Goal: Task Accomplishment & Management: Manage account settings

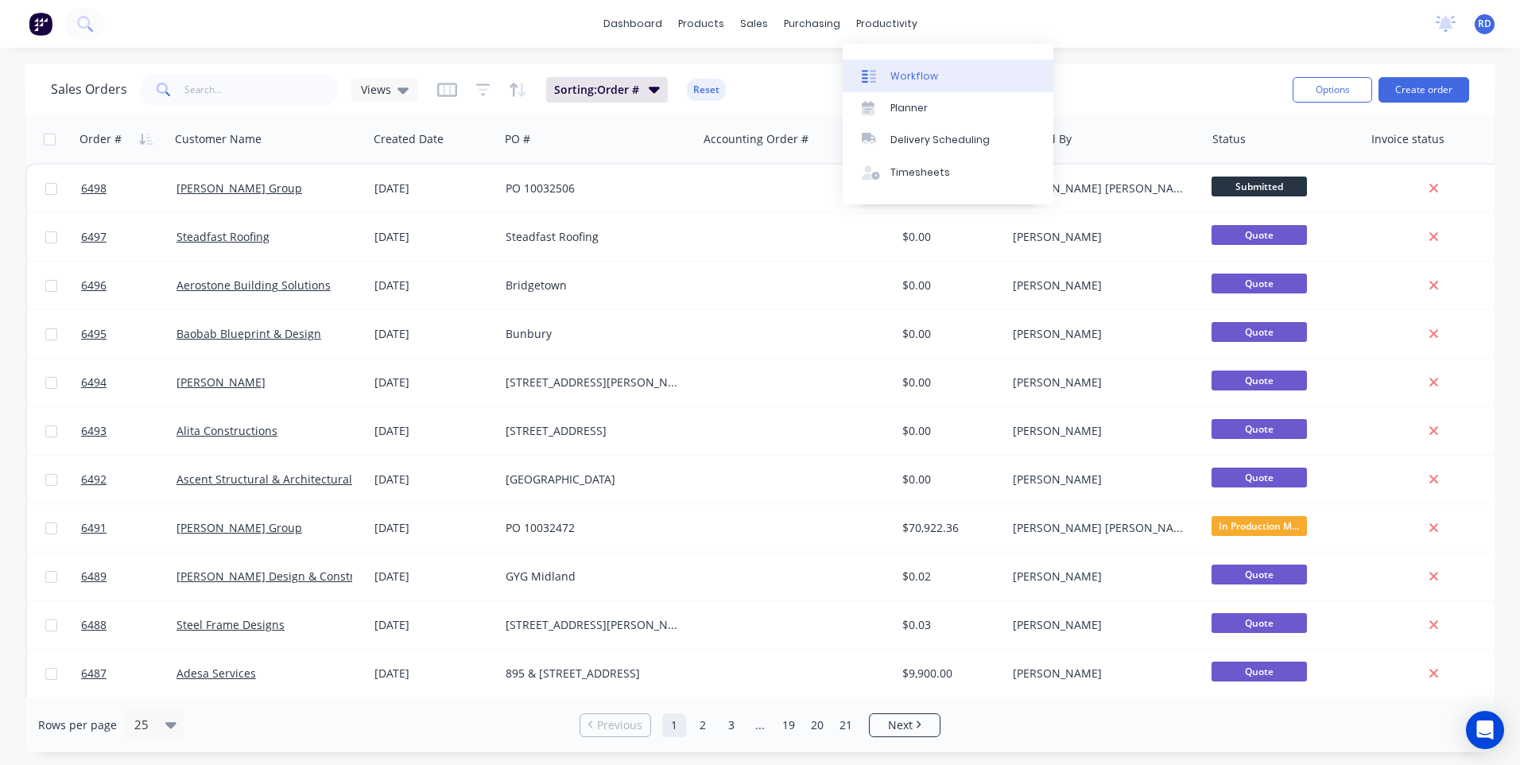
click at [912, 83] on link "Workflow" at bounding box center [948, 76] width 211 height 32
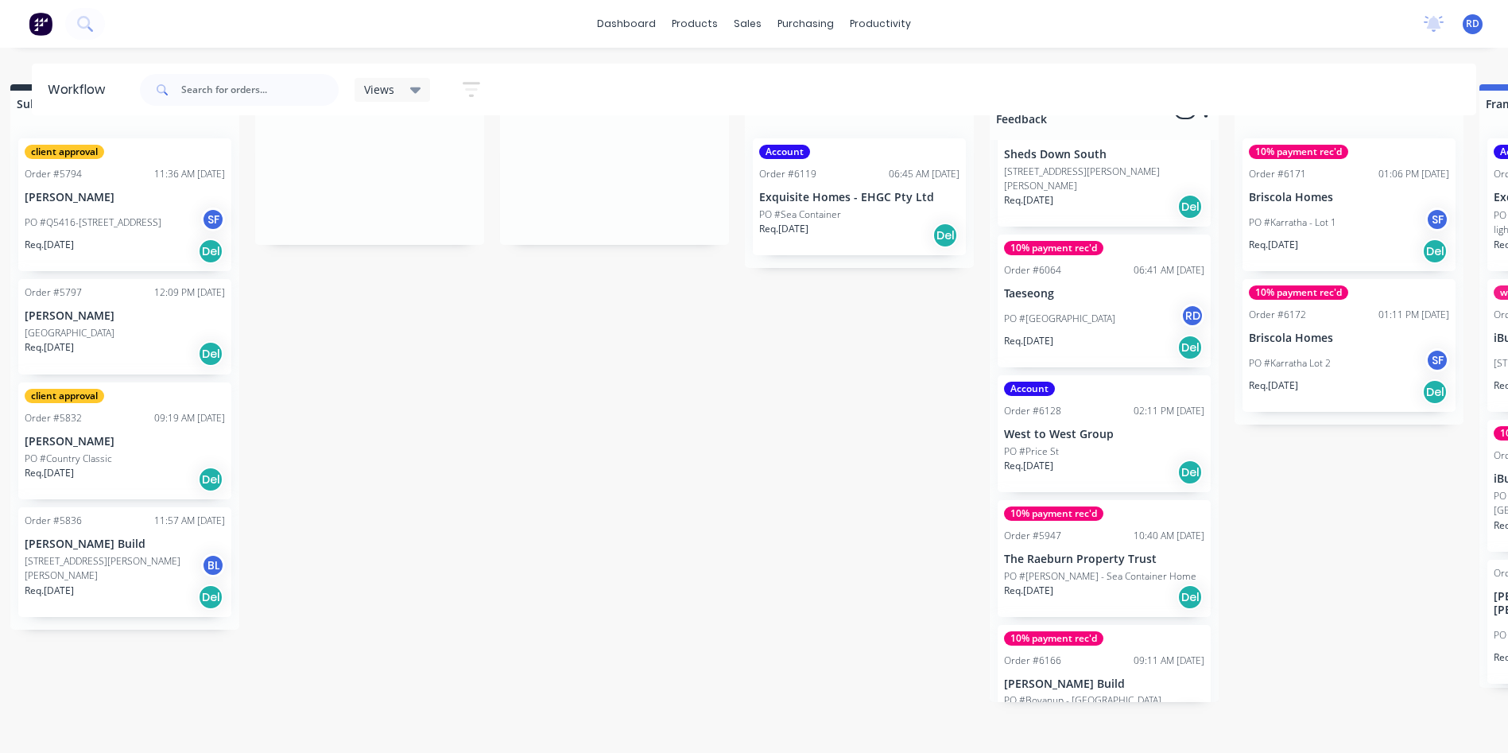
scroll to position [63, 0]
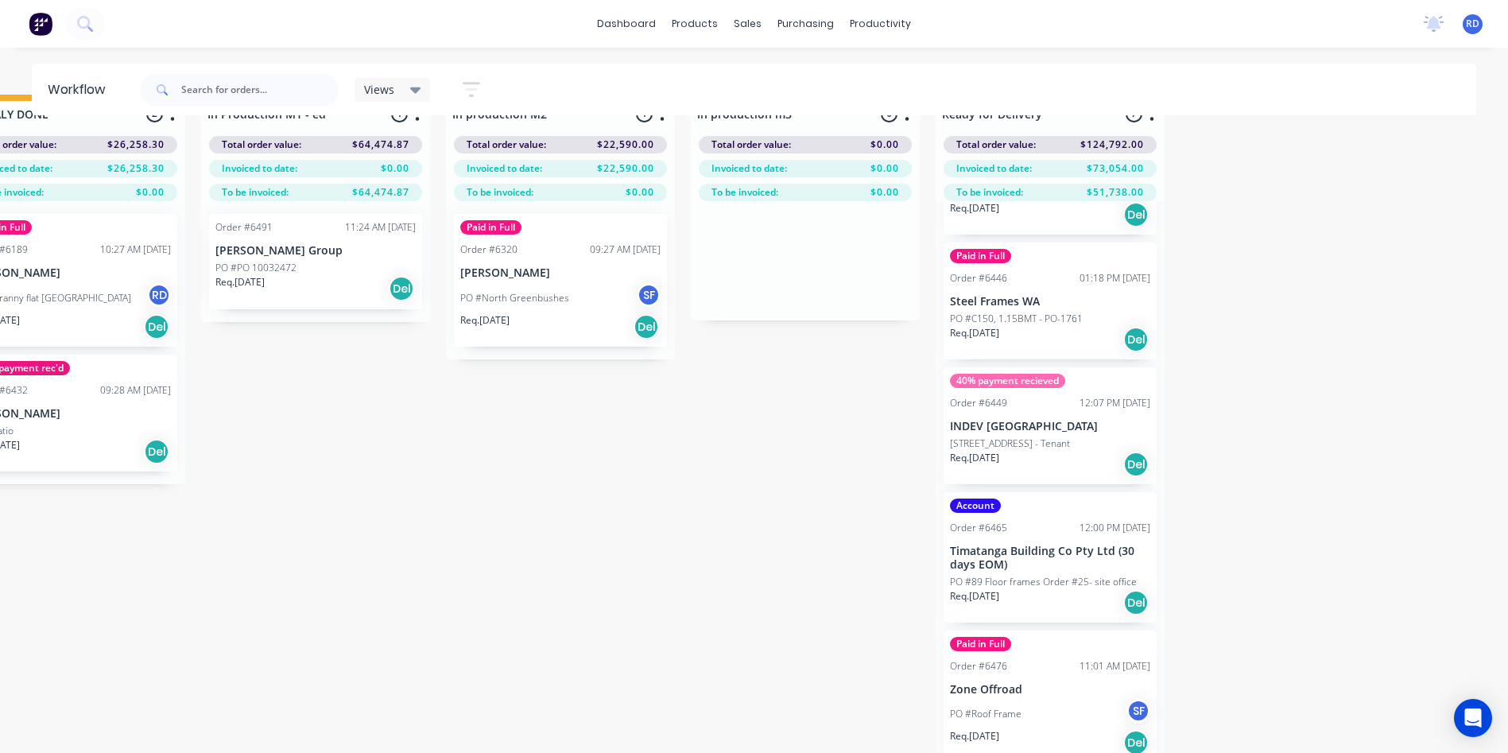
scroll to position [63, 2526]
